Goal: Task Accomplishment & Management: Use online tool/utility

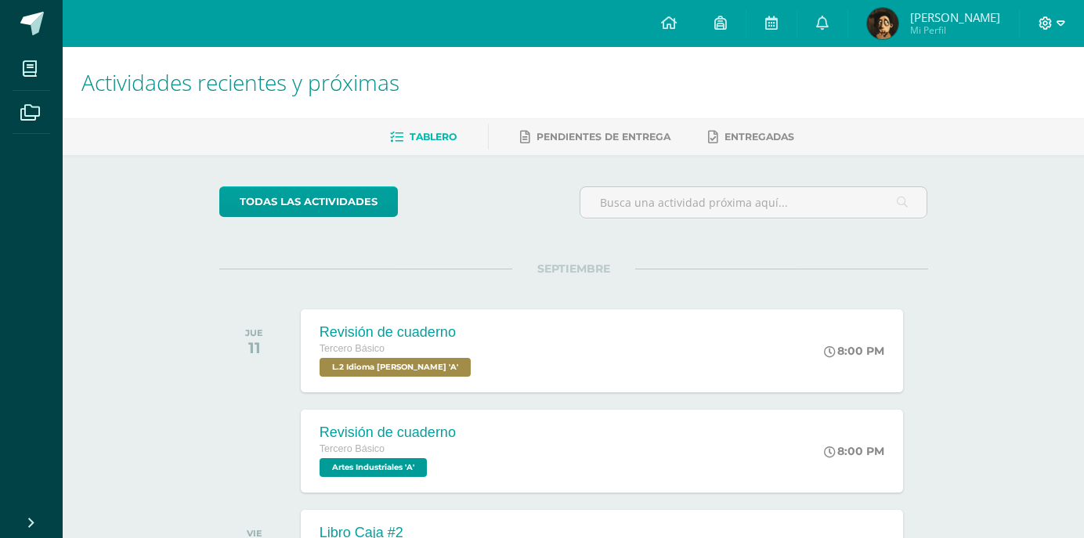
click at [1059, 20] on icon at bounding box center [1061, 23] width 9 height 14
drag, startPoint x: 1002, startPoint y: 108, endPoint x: 995, endPoint y: 104, distance: 8.1
click at [1000, 110] on span "Cerrar sesión" at bounding box center [1011, 106] width 70 height 15
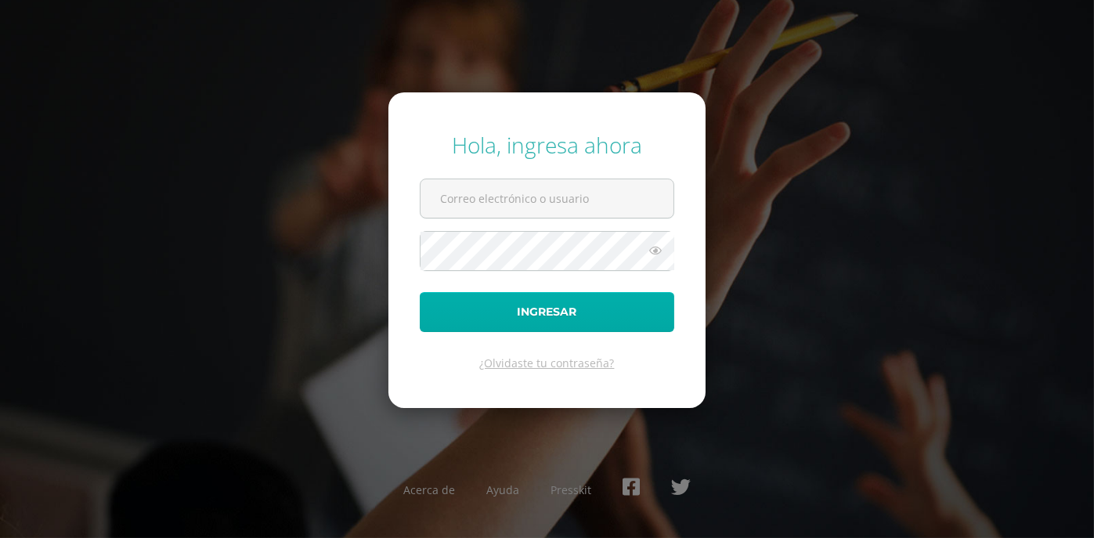
type input "[EMAIL_ADDRESS][DOMAIN_NAME]"
click at [643, 326] on button "Ingresar" at bounding box center [547, 312] width 255 height 40
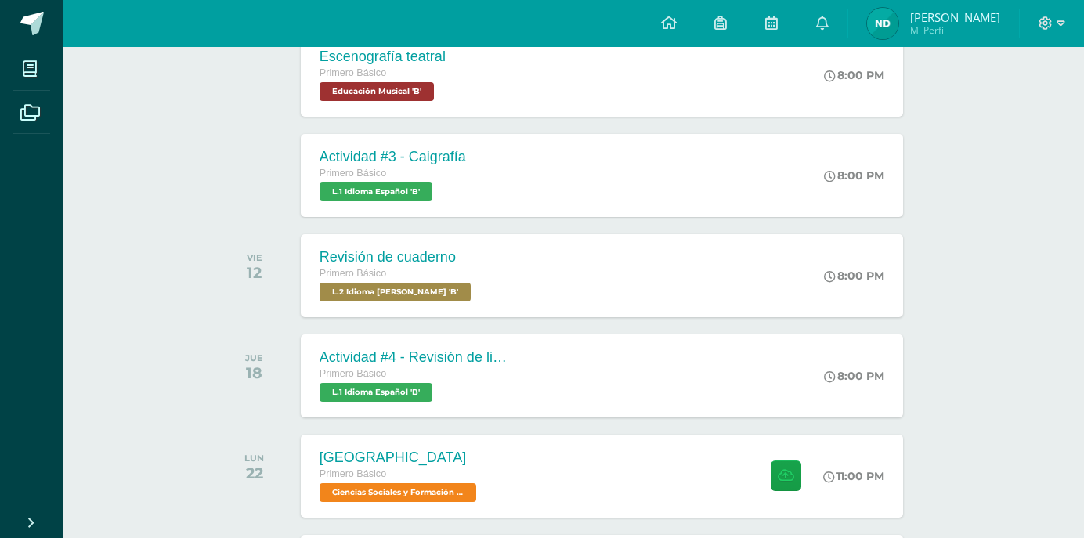
scroll to position [543, 0]
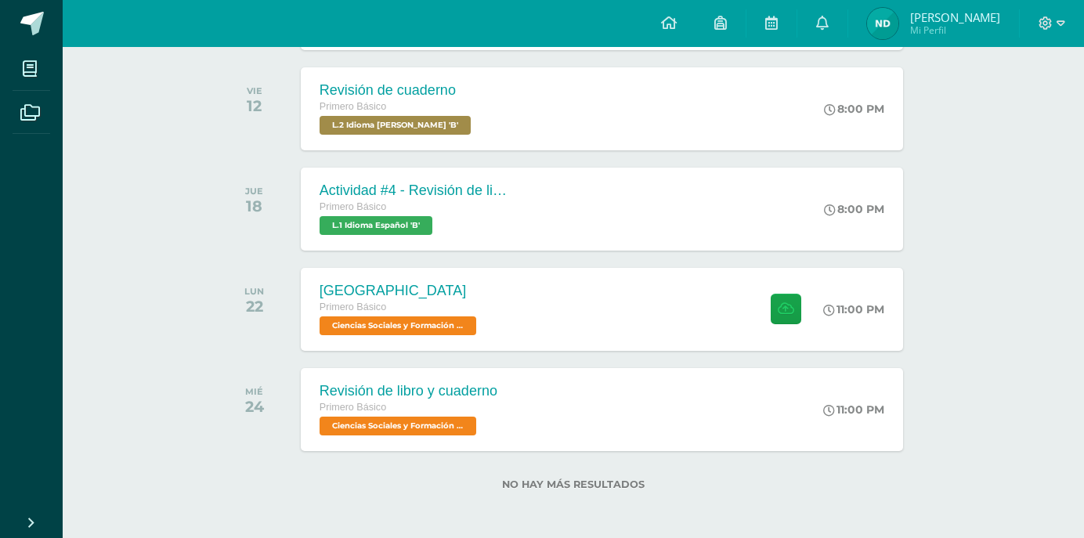
drag, startPoint x: 938, startPoint y: 321, endPoint x: 938, endPoint y: 298, distance: 22.7
click at [940, 296] on div "todas las Actividades No tienes actividades Échale un vistazo a los demás perío…" at bounding box center [573, 76] width 771 height 928
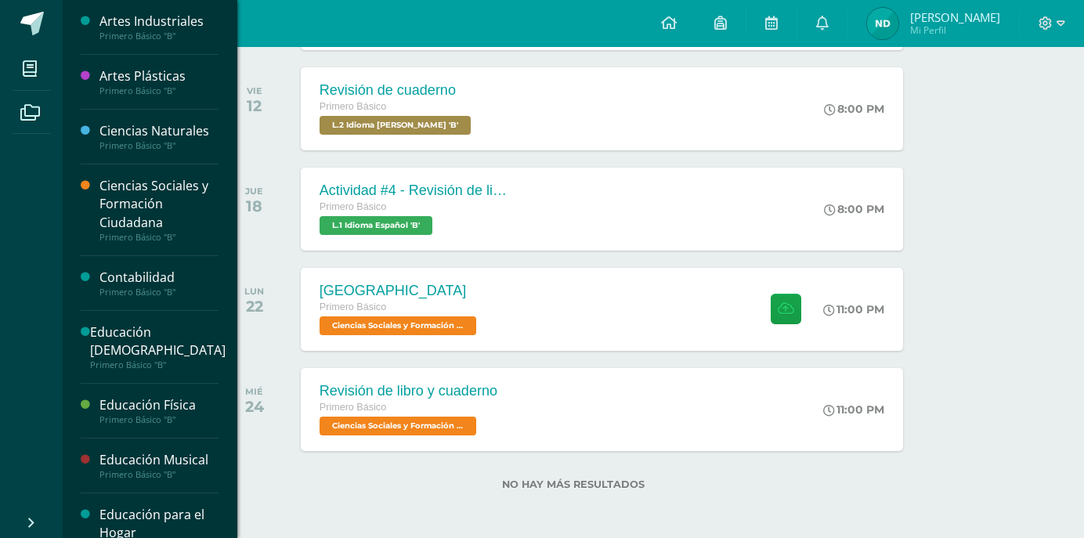
click at [129, 99] on div "Artes Plásticas Primero Básico "B"" at bounding box center [150, 82] width 138 height 55
click at [119, 74] on div "Artes Plásticas" at bounding box center [158, 76] width 119 height 18
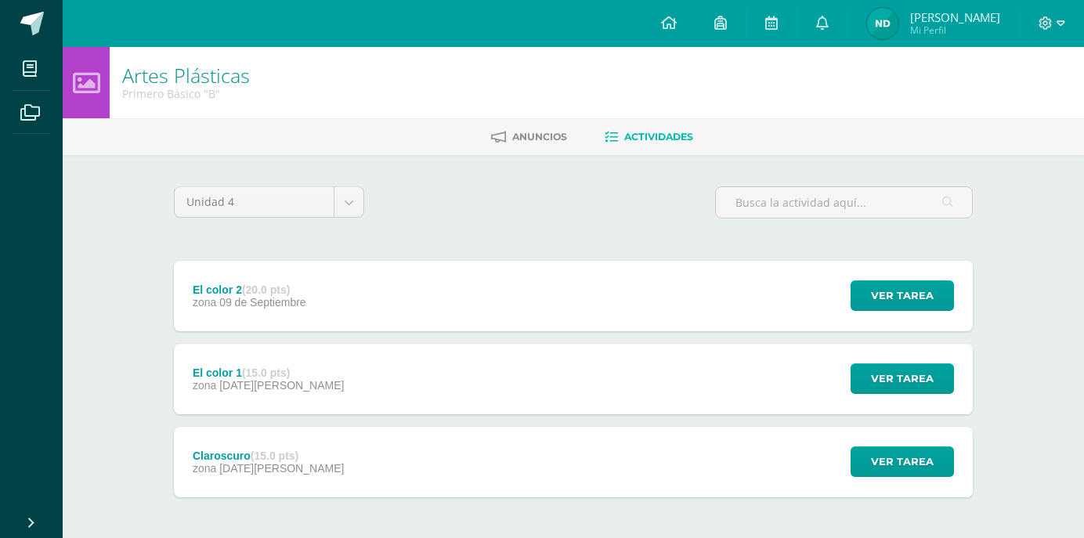
click at [211, 306] on span "zona" at bounding box center [204, 302] width 23 height 13
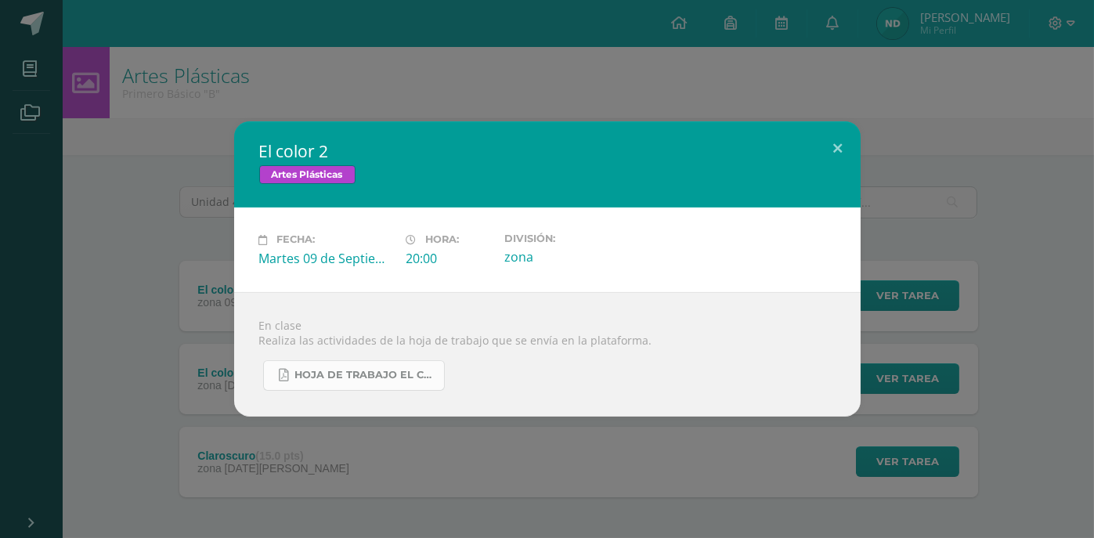
click at [411, 369] on link "Hoja de trabajo EL COLOR.pdf" at bounding box center [354, 375] width 182 height 31
